Goal: Information Seeking & Learning: Learn about a topic

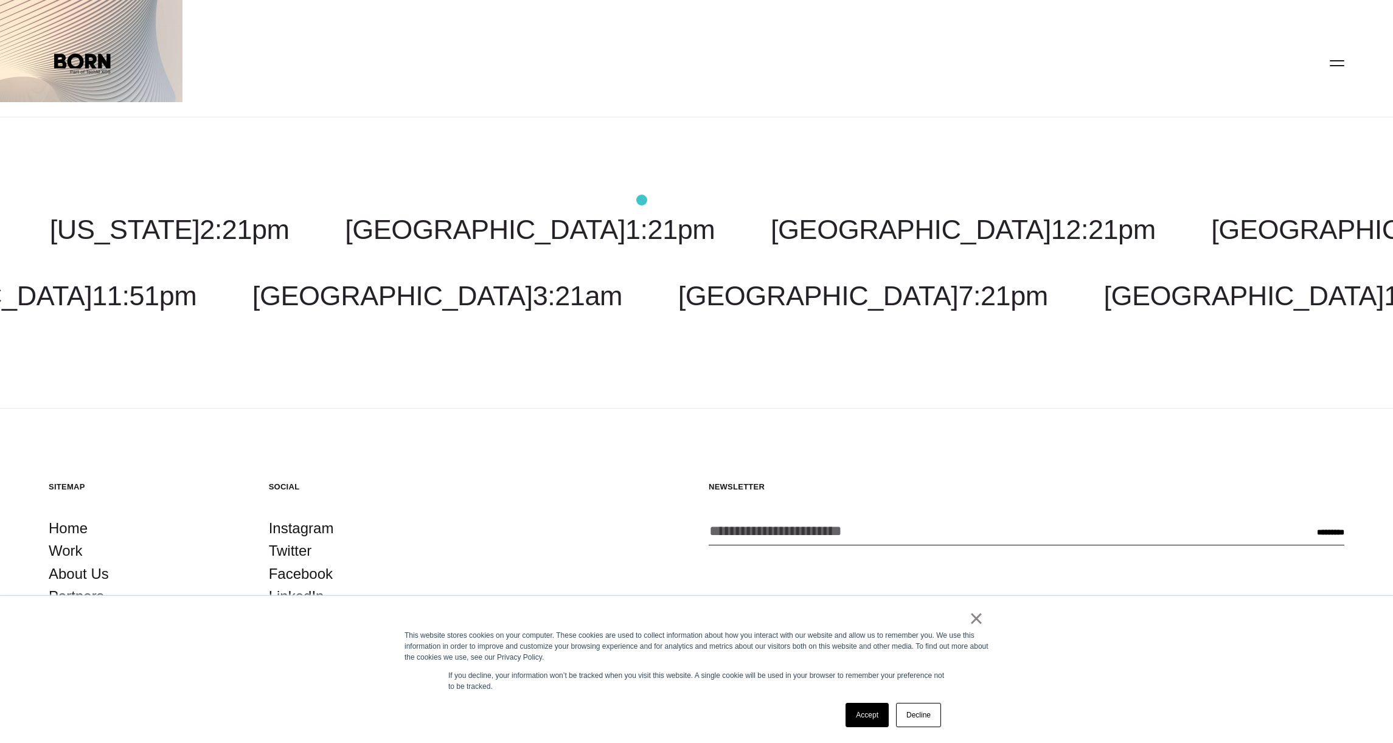
scroll to position [71, 0]
click at [1341, 61] on button "Primary Menu" at bounding box center [1336, 63] width 29 height 26
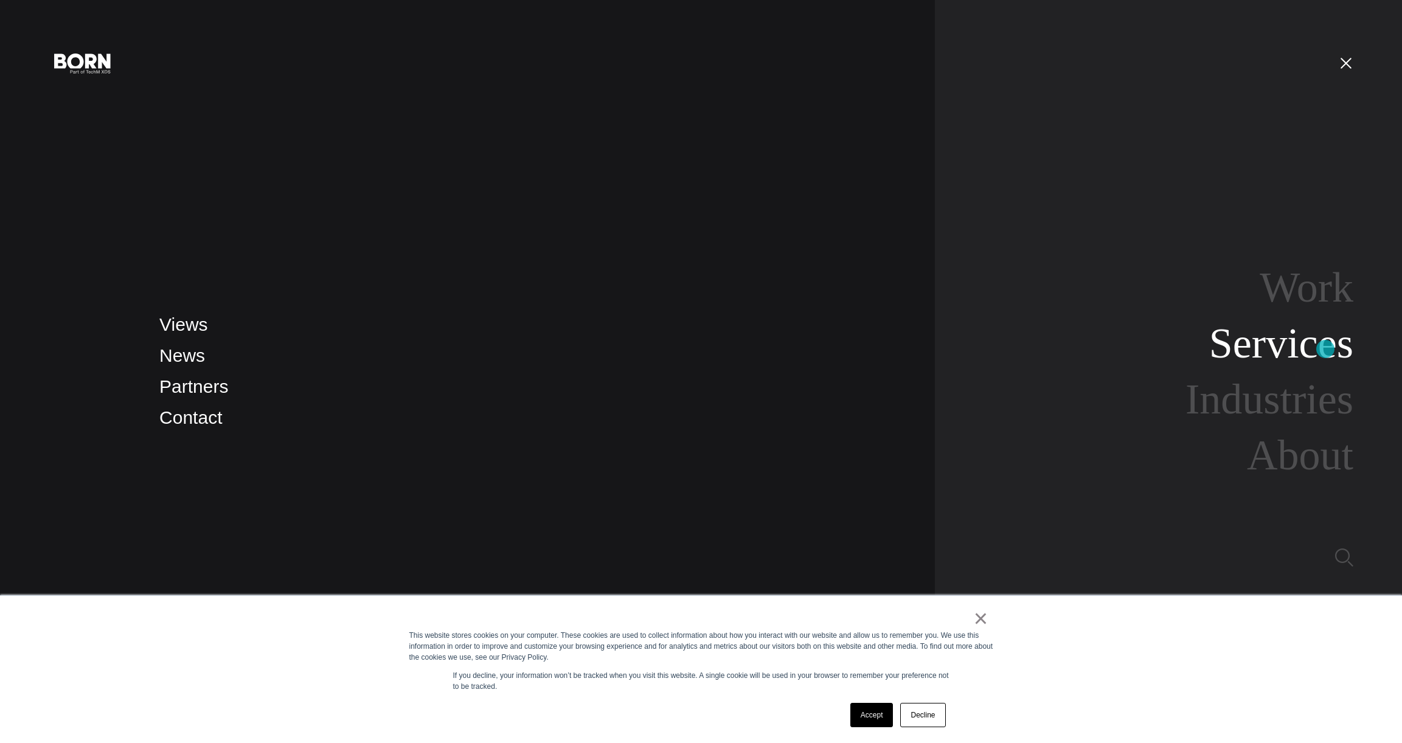
click at [1325, 349] on link "Services" at bounding box center [1281, 343] width 144 height 47
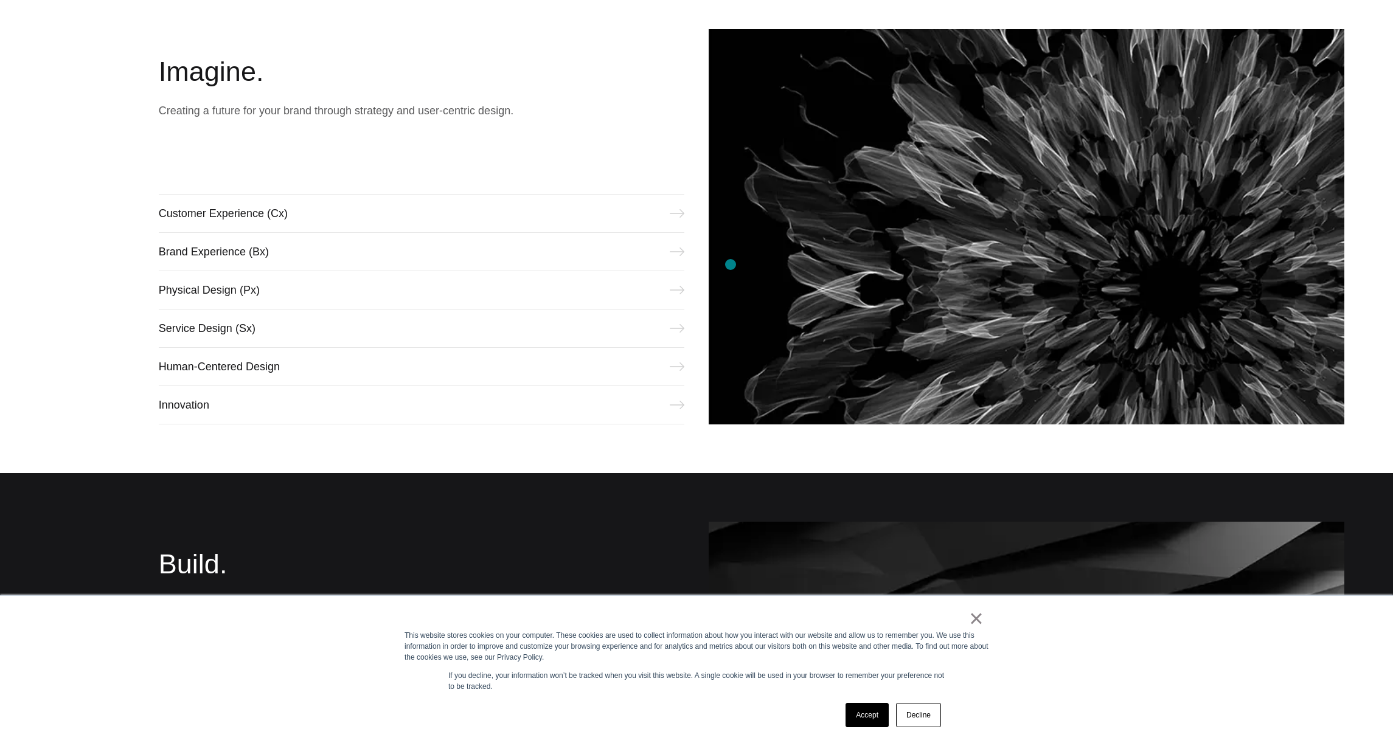
scroll to position [746, 0]
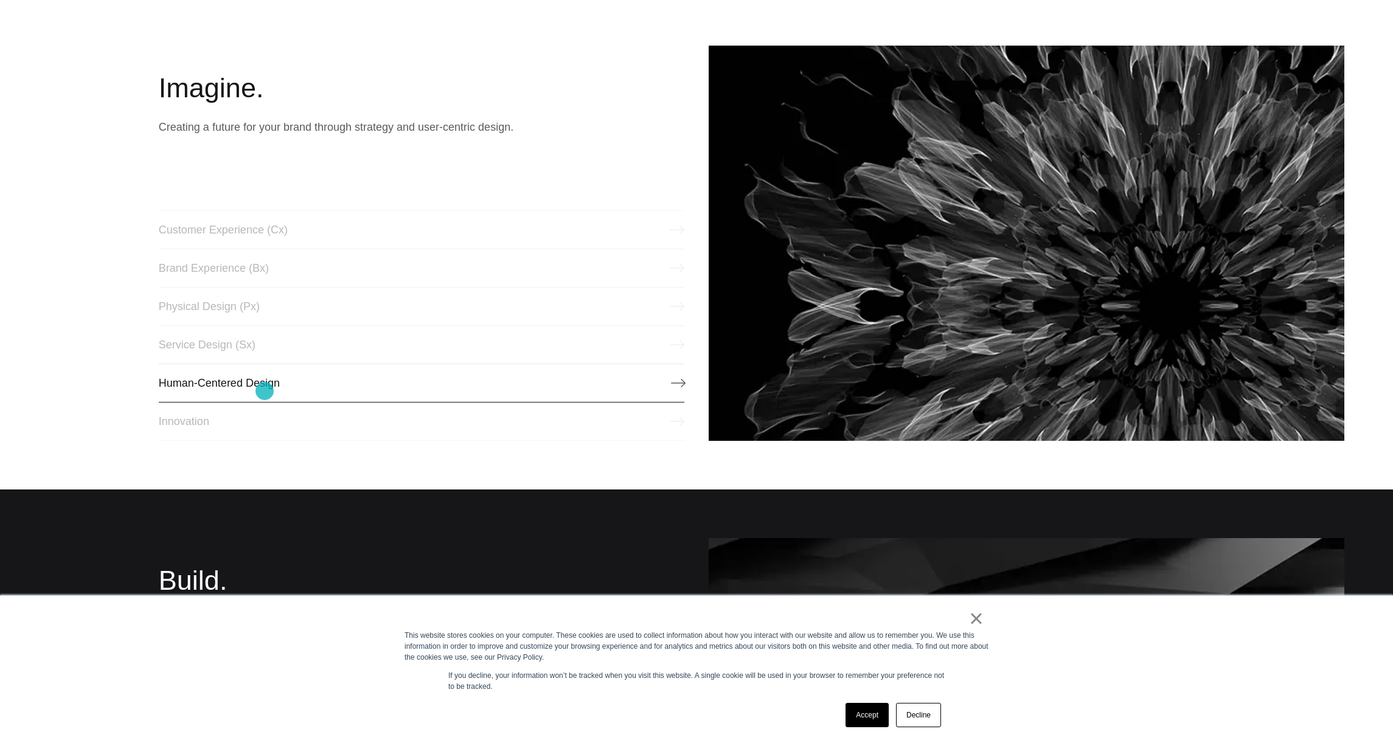
click at [265, 391] on link "Human-Centered Design" at bounding box center [421, 383] width 525 height 39
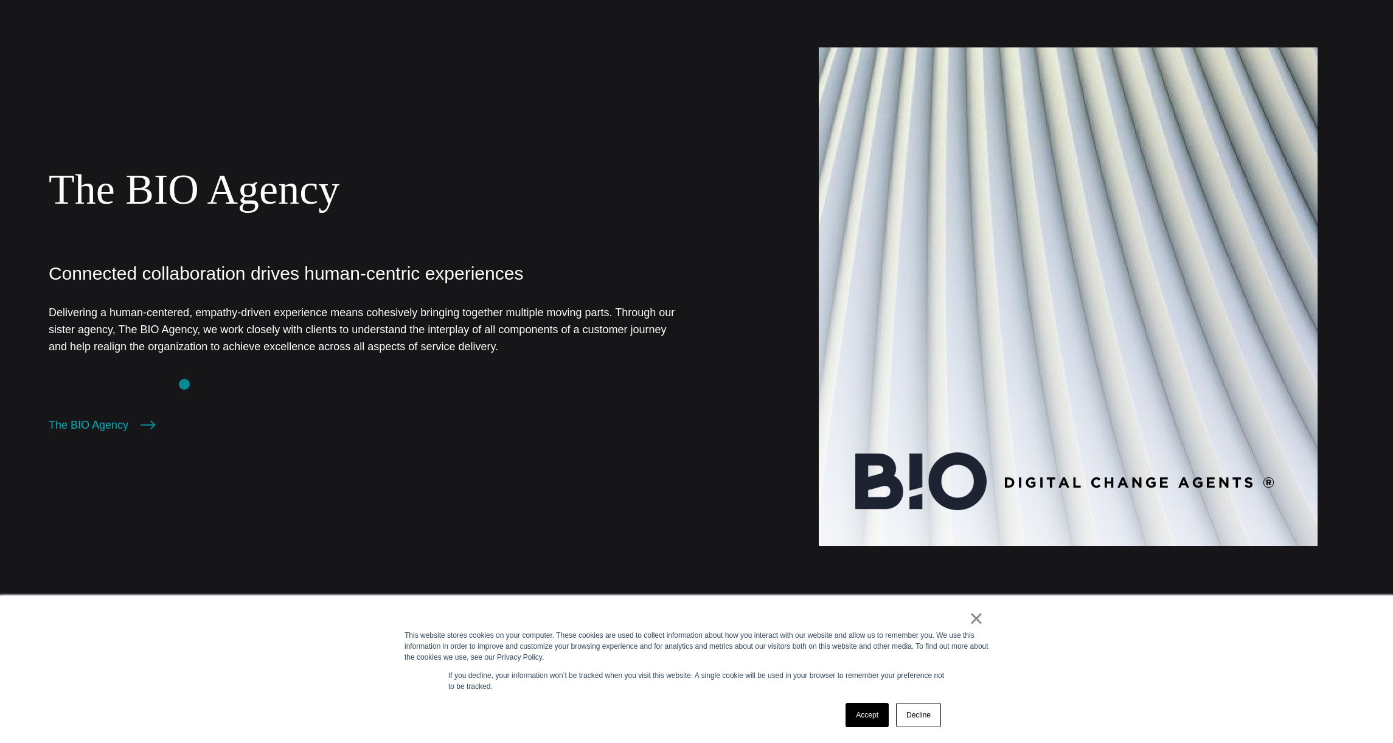
scroll to position [1357, 0]
click at [979, 624] on link "×" at bounding box center [976, 618] width 15 height 11
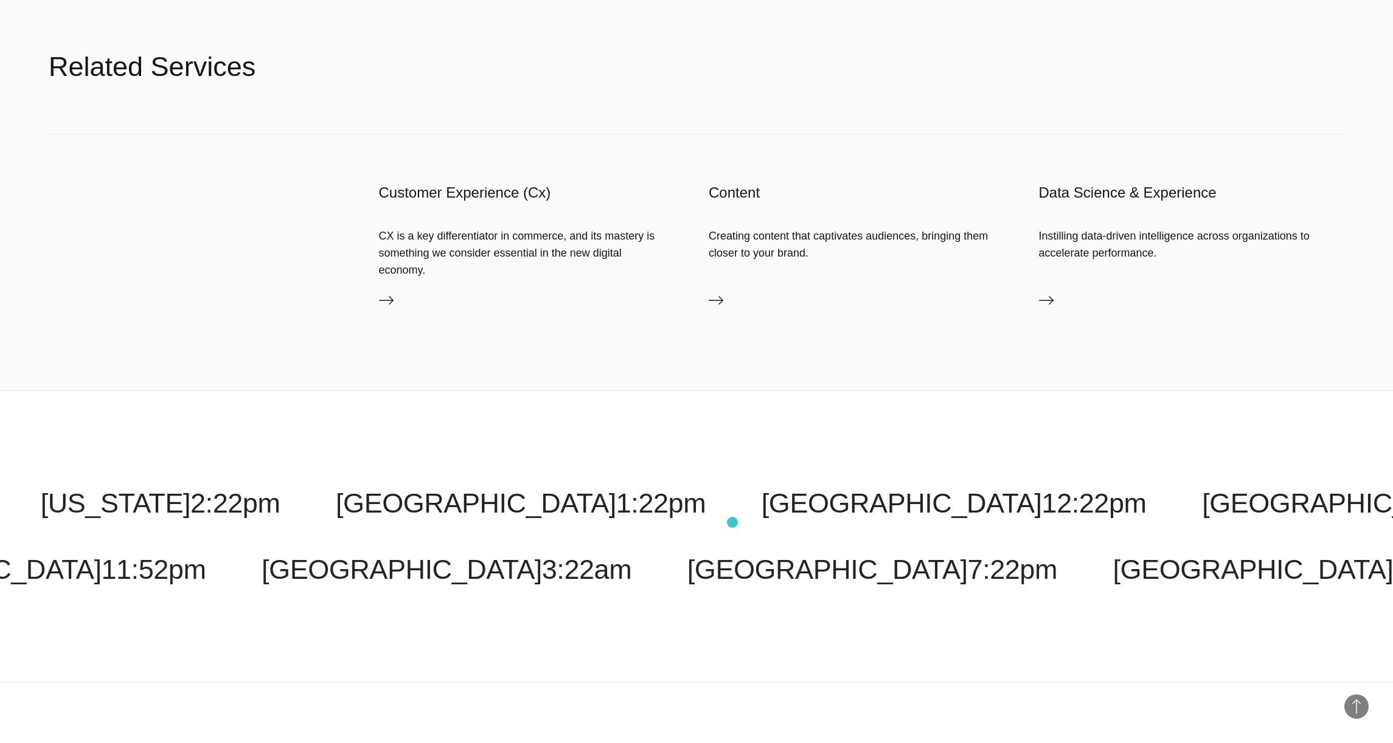
scroll to position [2284, 0]
